Goal: Information Seeking & Learning: Learn about a topic

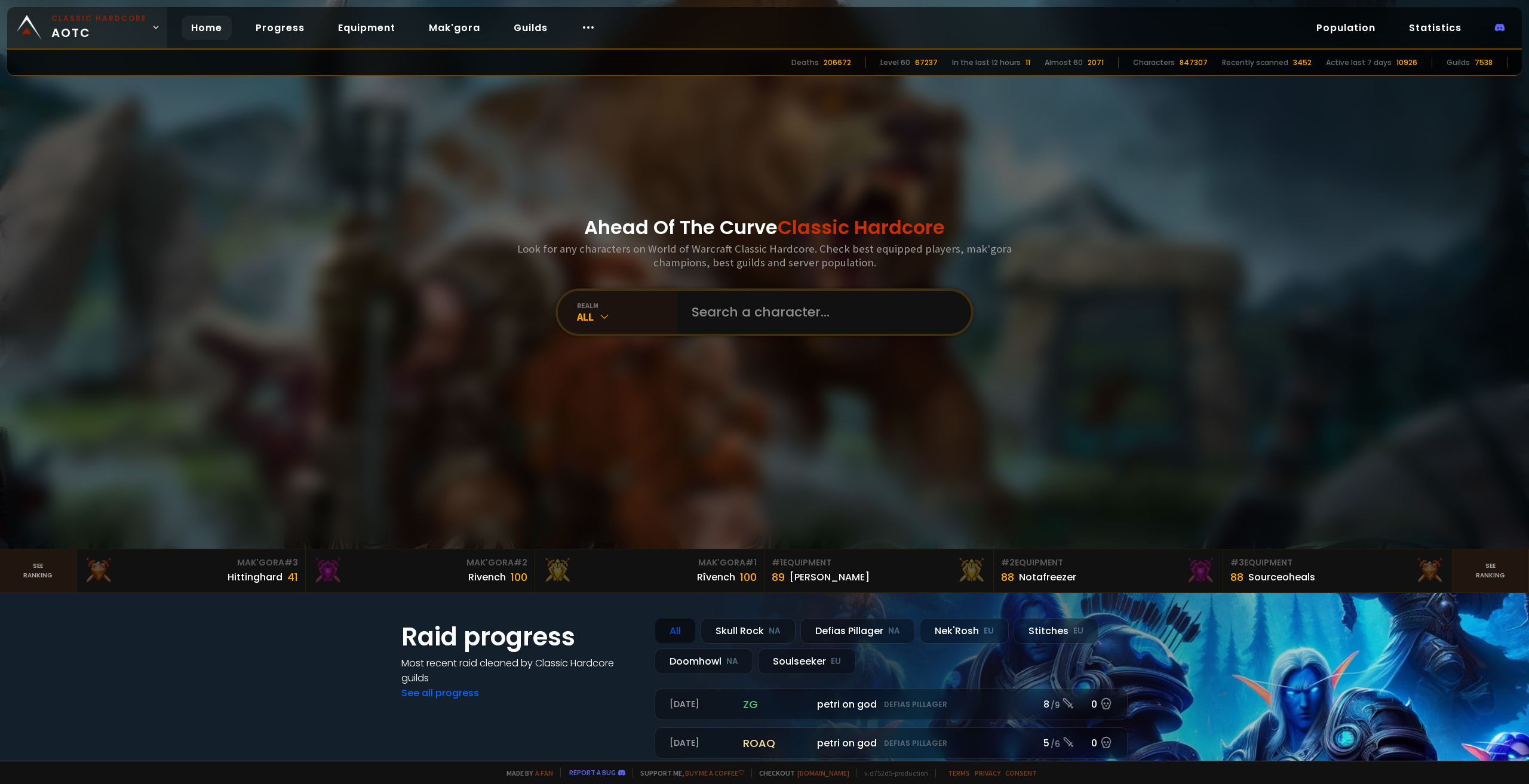
click at [132, 29] on span "Classic Hardcore AOTC" at bounding box center [100, 27] width 96 height 29
click at [471, 37] on link "Mak'gora" at bounding box center [454, 28] width 70 height 25
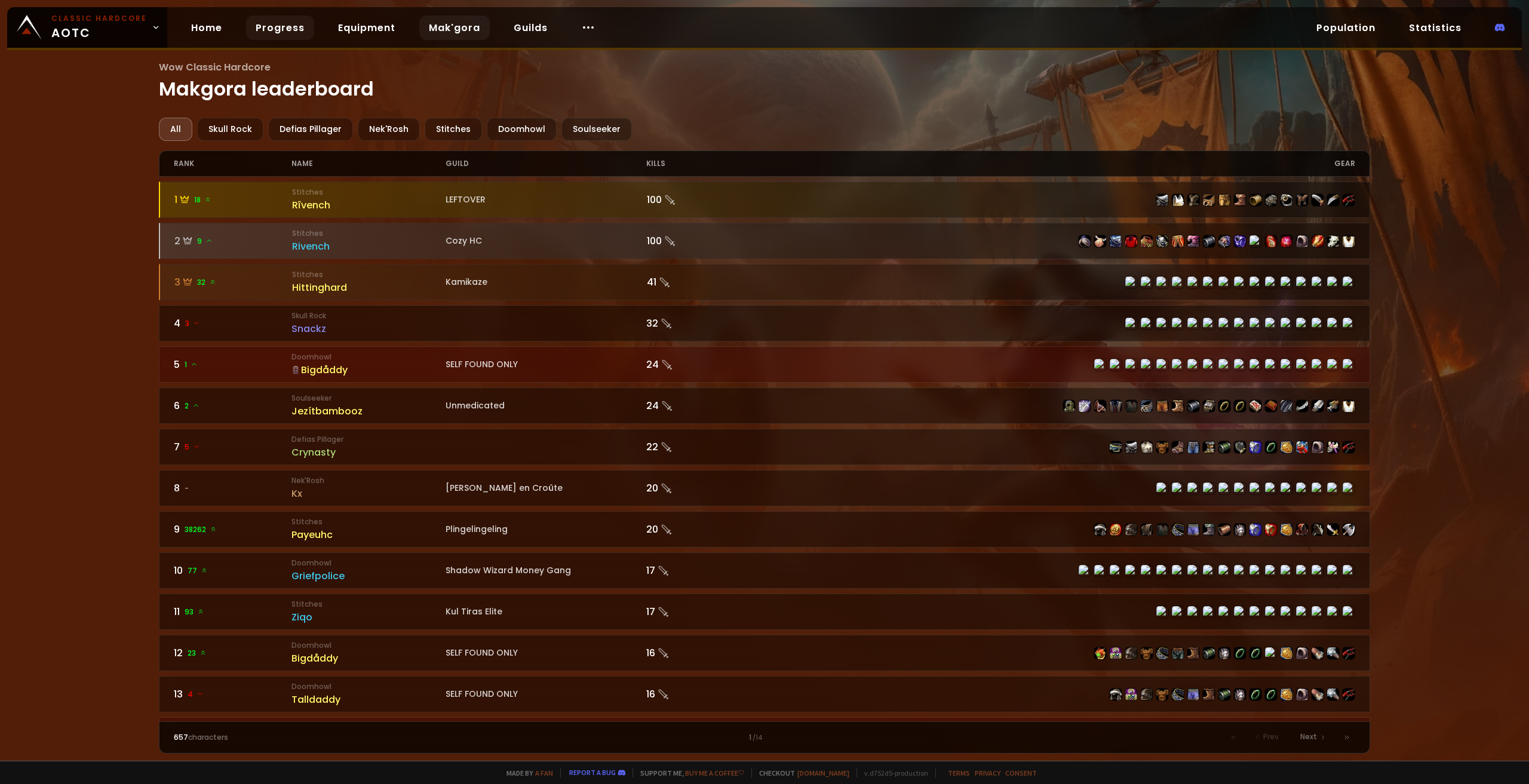
click at [287, 29] on link "Progress" at bounding box center [280, 28] width 68 height 25
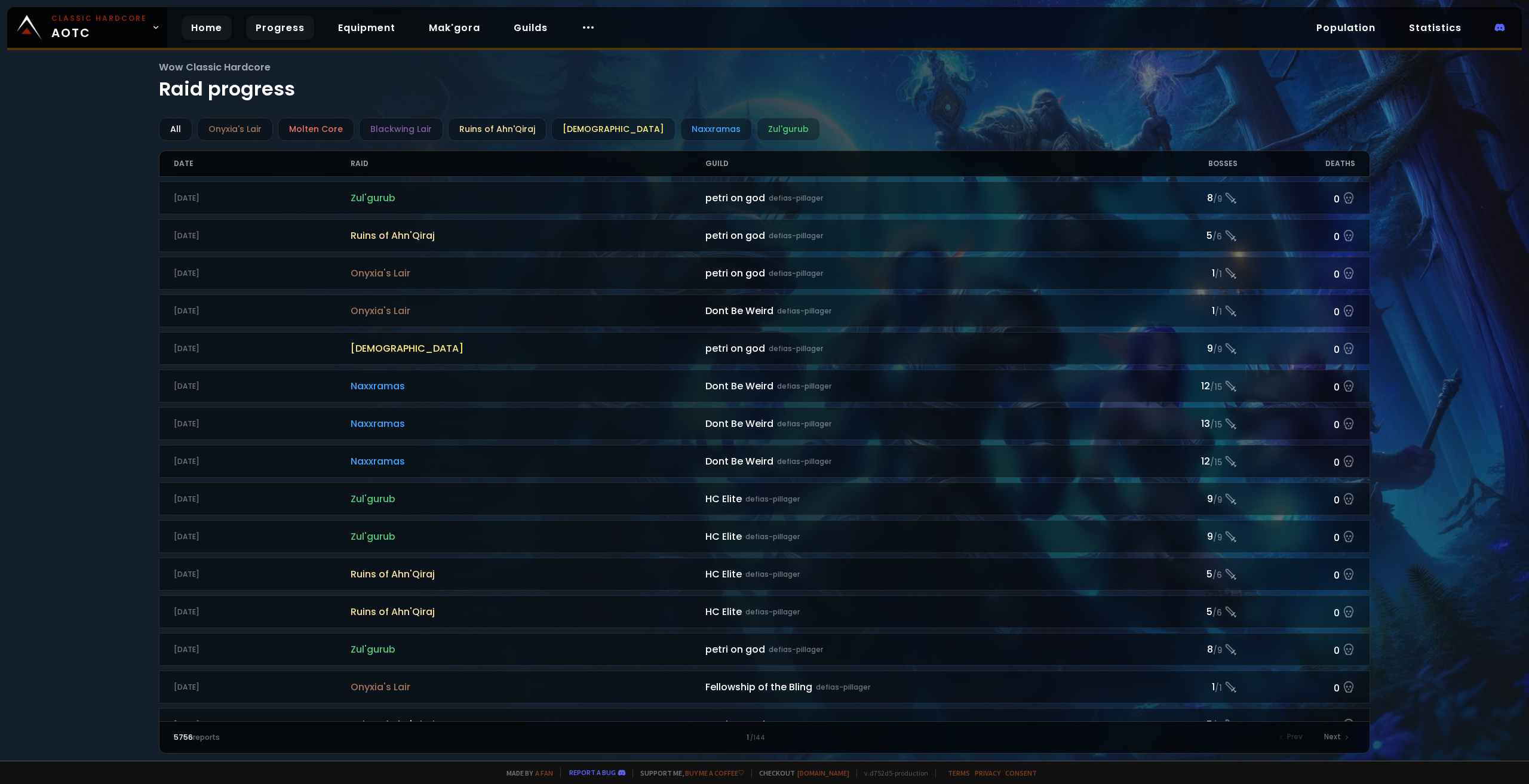
click at [207, 30] on link "Home" at bounding box center [206, 28] width 50 height 25
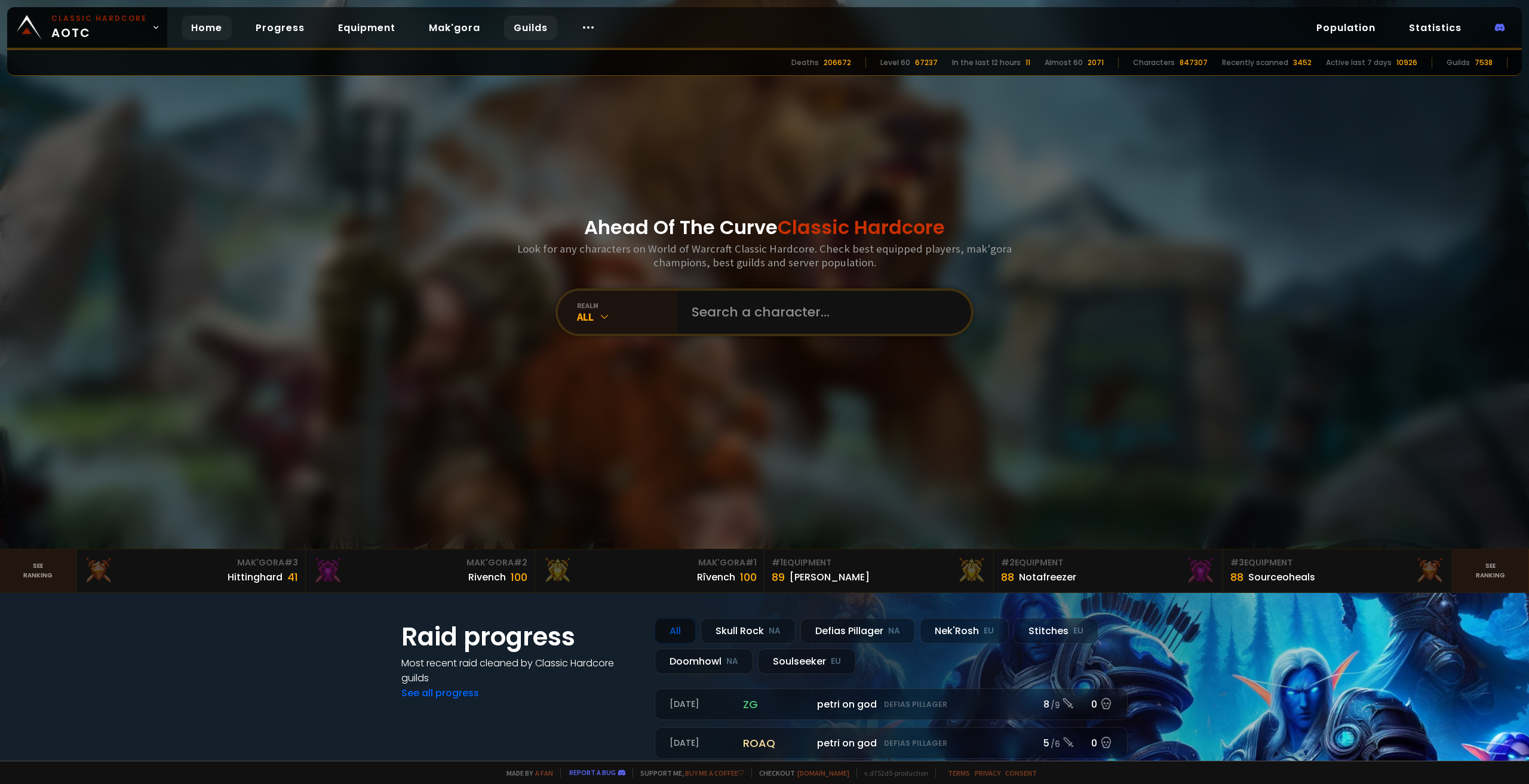
click at [534, 24] on link "Guilds" at bounding box center [530, 28] width 53 height 25
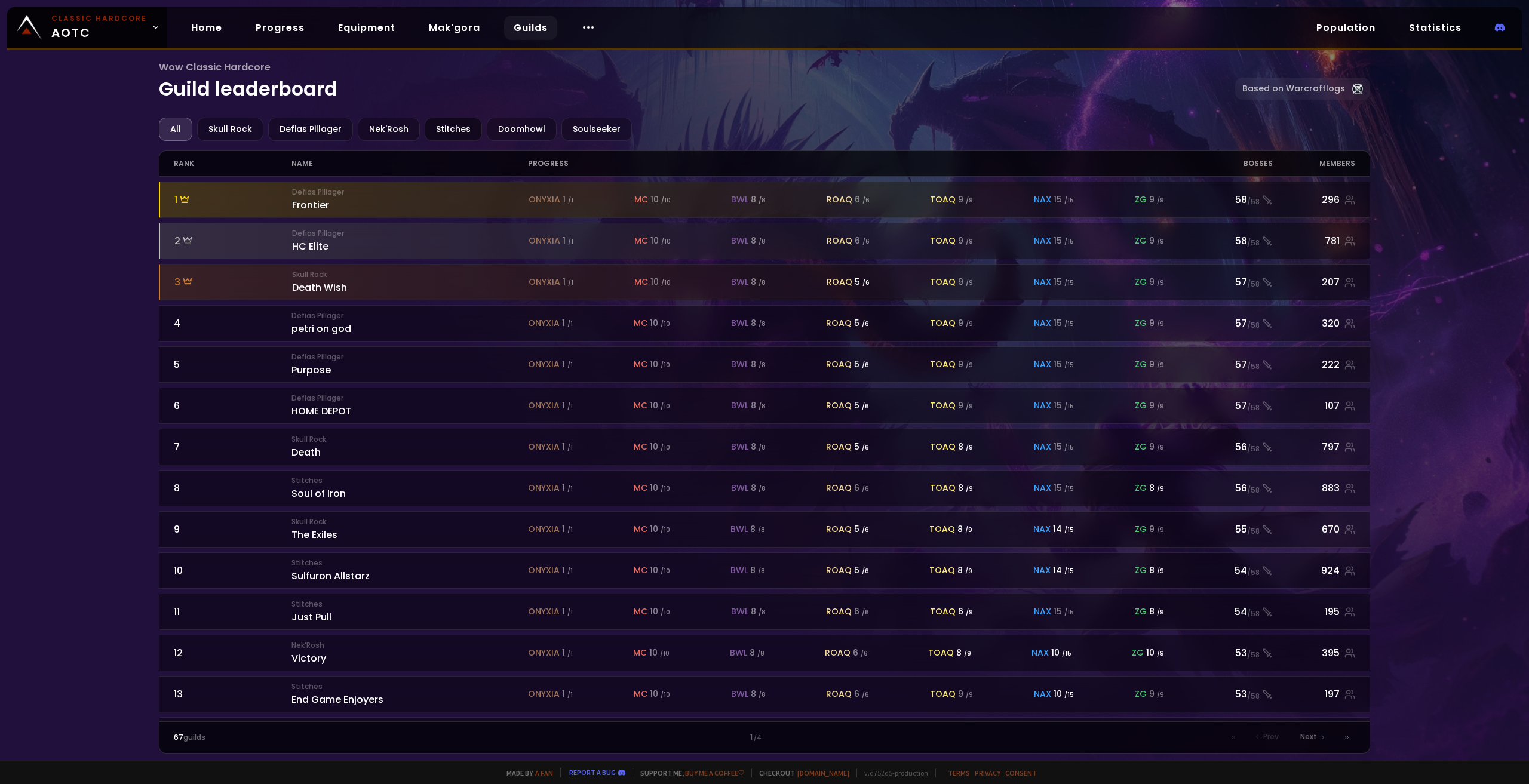
click at [451, 125] on div "Stitches" at bounding box center [453, 129] width 57 height 23
click at [1436, 498] on div "Wow Classic Hardcore Guild leaderboard Based on Warcraftlogs All Skull Rock Def…" at bounding box center [764, 380] width 1529 height 761
click at [354, 29] on link "Equipment" at bounding box center [367, 28] width 76 height 25
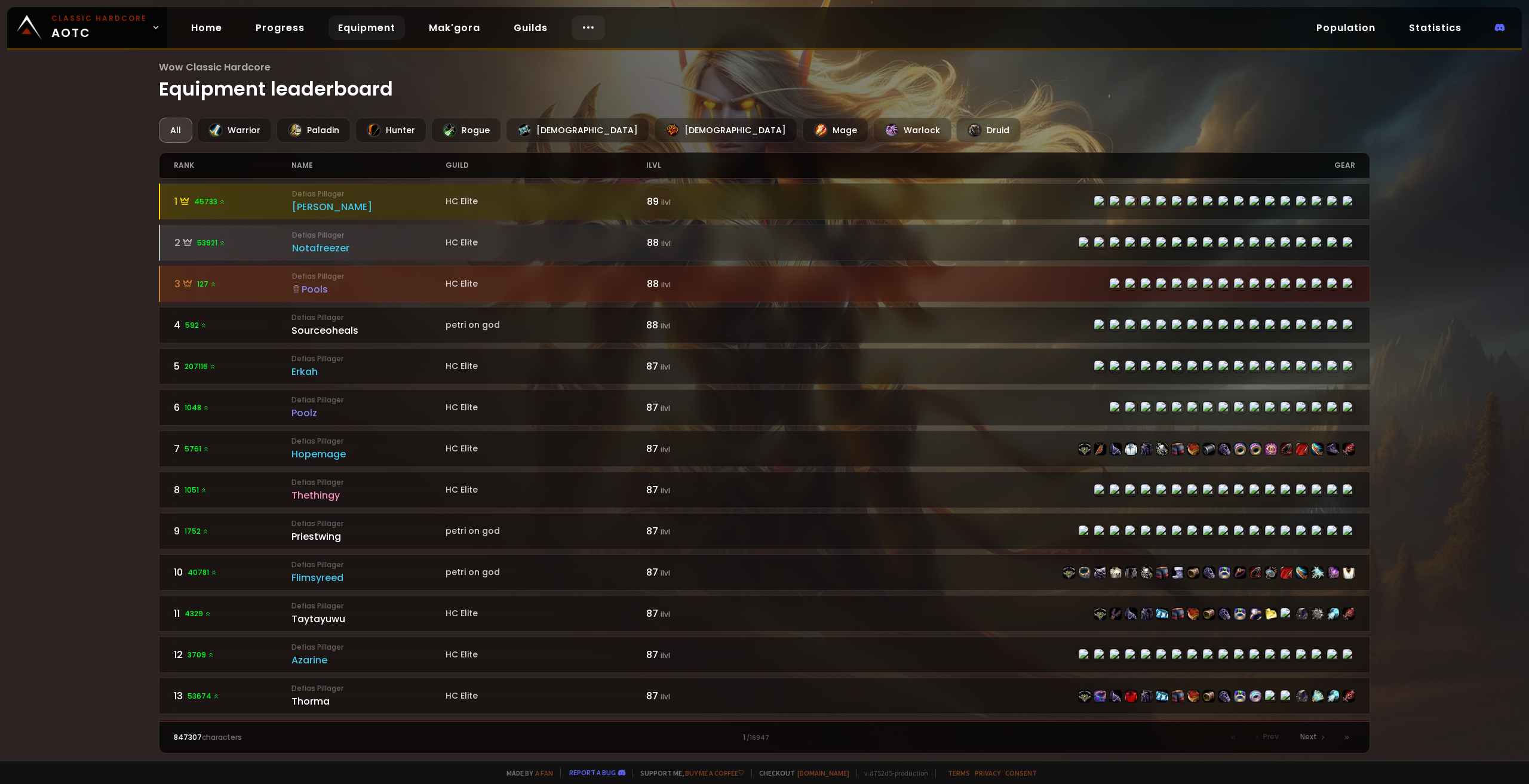
click at [584, 27] on icon at bounding box center [588, 27] width 15 height 15
click at [607, 65] on link "Race to 60" at bounding box center [584, 63] width 103 height 26
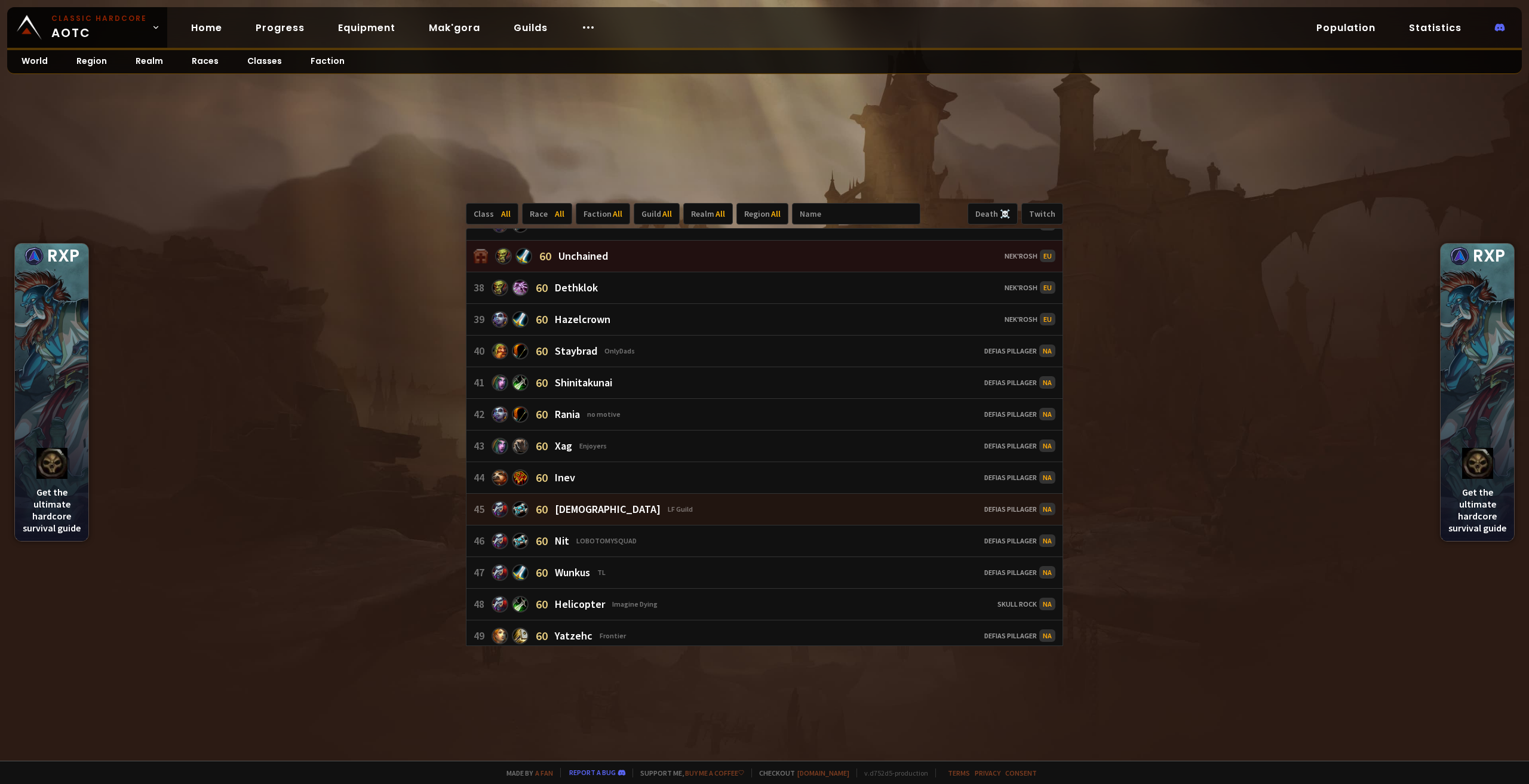
scroll to position [1254, 0]
